Goal: Task Accomplishment & Management: Manage account settings

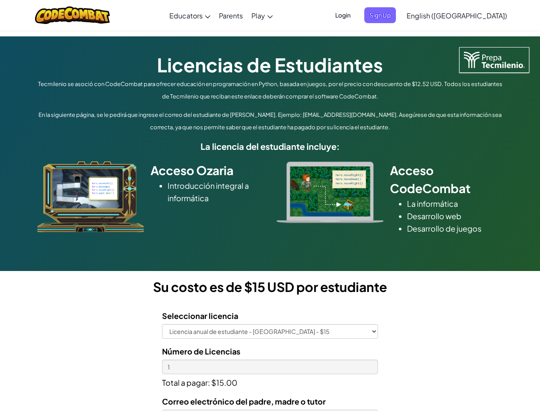
click at [270, 205] on div at bounding box center [330, 192] width 120 height 62
click at [356, 15] on span "Login" at bounding box center [343, 15] width 26 height 16
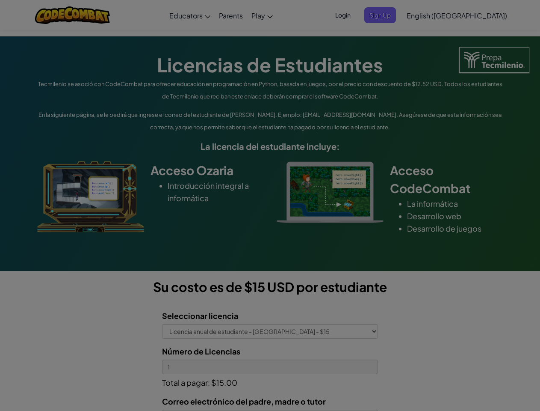
click at [394, 15] on div at bounding box center [270, 205] width 540 height 411
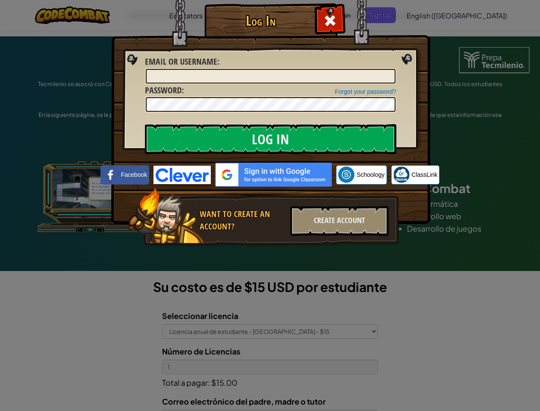
click at [432, 15] on div "Log In Unknown Error Email or Username : Forgot your password? Password : Log I…" at bounding box center [270, 205] width 540 height 411
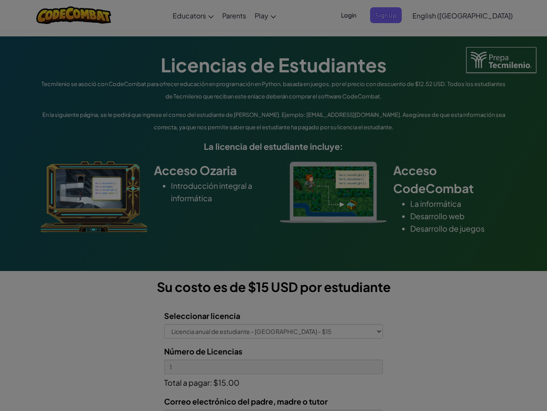
click at [432, 15] on div "Log In Unknown Error Email or Username : Forgot your password? Password : Log I…" at bounding box center [273, 205] width 547 height 411
click at [478, 15] on div at bounding box center [273, 205] width 547 height 411
